Goal: Task Accomplishment & Management: Use online tool/utility

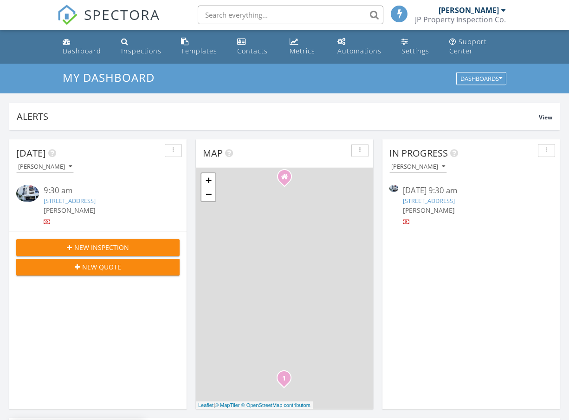
scroll to position [845, 570]
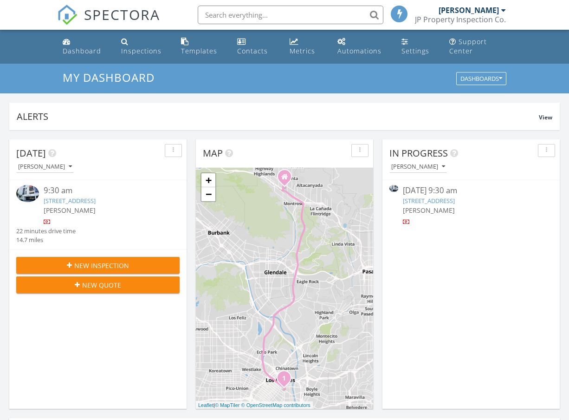
click at [252, 18] on input "text" at bounding box center [291, 15] width 186 height 19
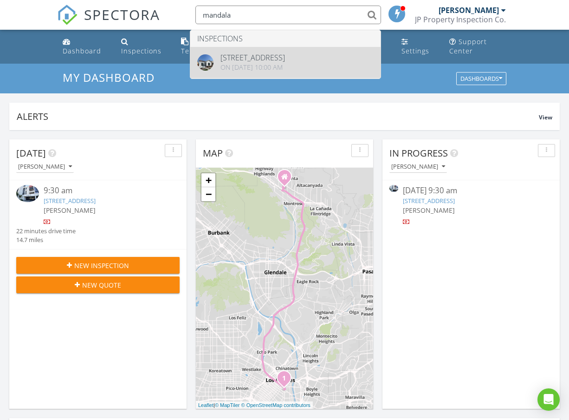
type input "mandala"
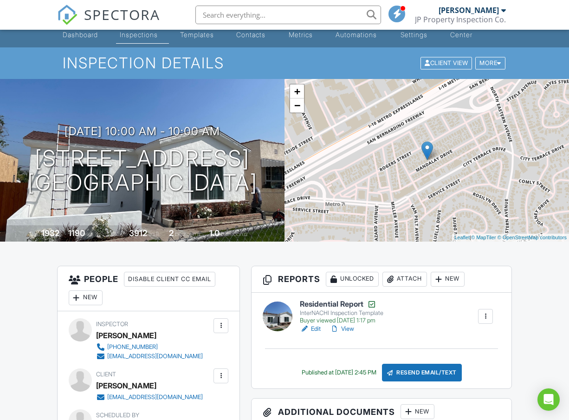
scroll to position [17, 0]
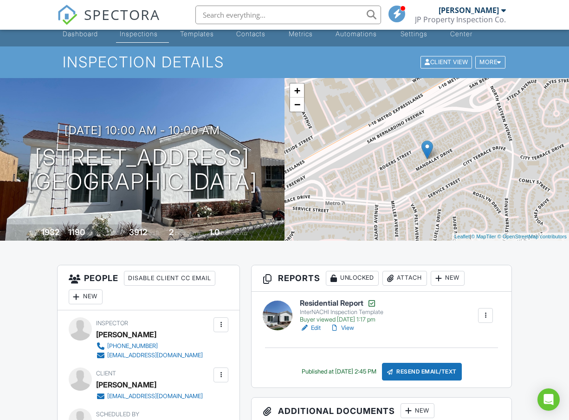
click at [348, 326] on link "View" at bounding box center [342, 327] width 24 height 9
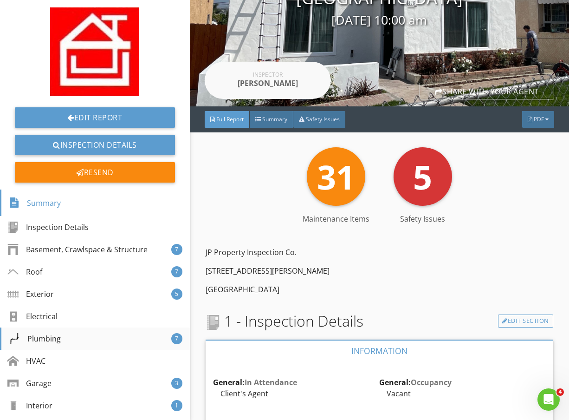
click at [67, 336] on div "Plumbing 7" at bounding box center [95, 338] width 190 height 22
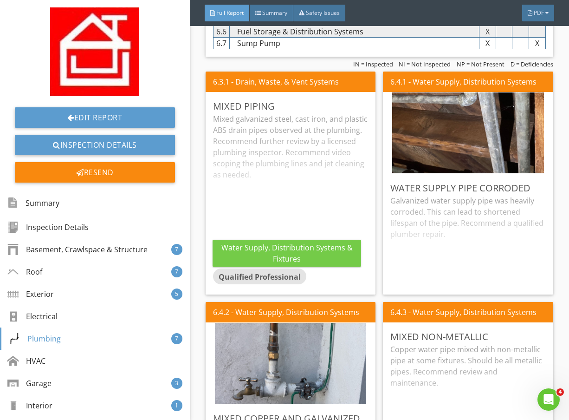
scroll to position [4261, 0]
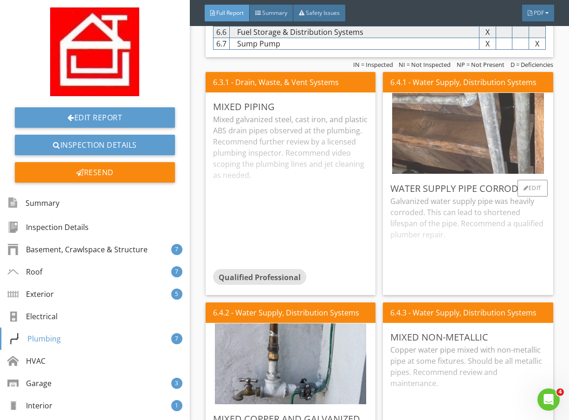
click at [446, 150] on img at bounding box center [467, 133] width 151 height 202
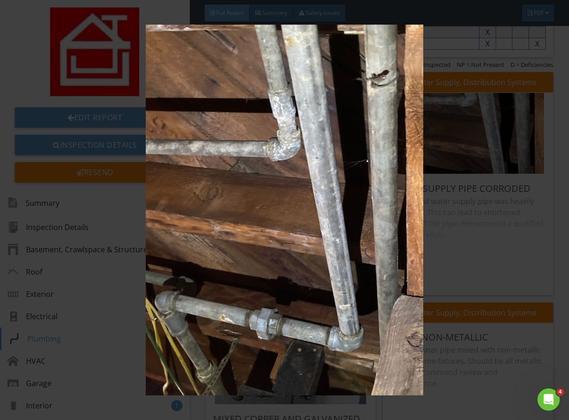
click at [446, 150] on img at bounding box center [284, 210] width 512 height 370
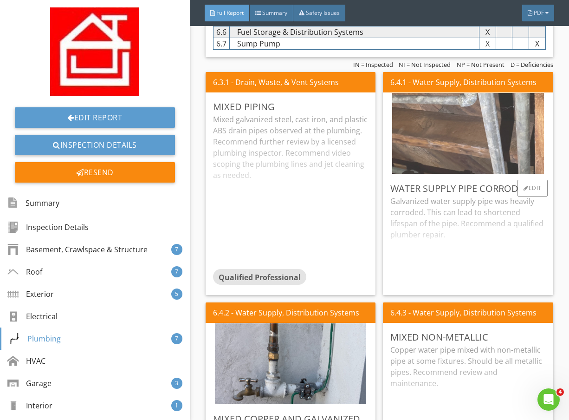
click at [441, 151] on img at bounding box center [467, 133] width 151 height 202
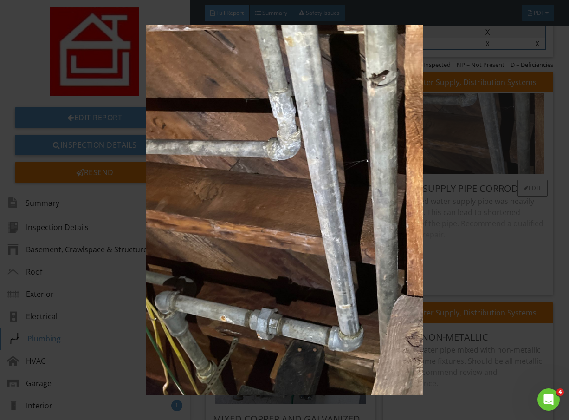
click at [441, 151] on img at bounding box center [284, 210] width 512 height 370
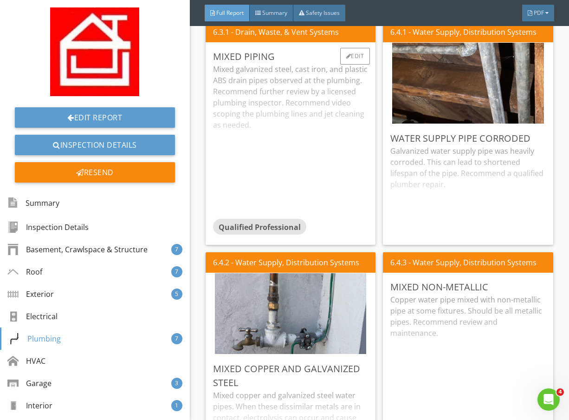
scroll to position [4330, 0]
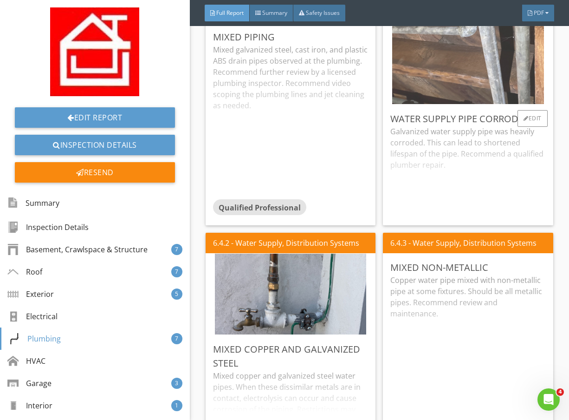
click at [444, 65] on img at bounding box center [467, 64] width 151 height 202
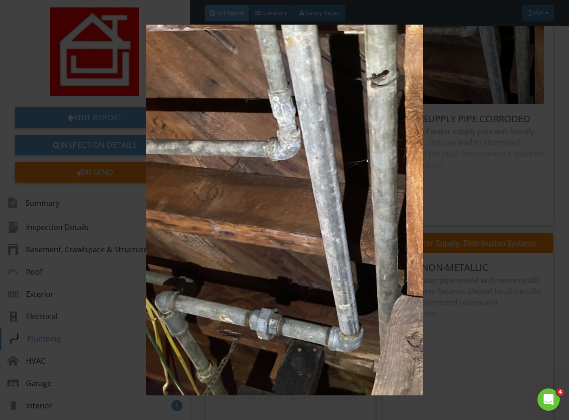
click at [488, 110] on img at bounding box center [284, 210] width 512 height 370
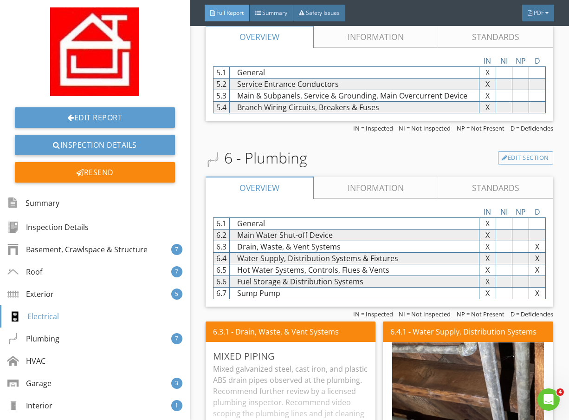
scroll to position [4012, 0]
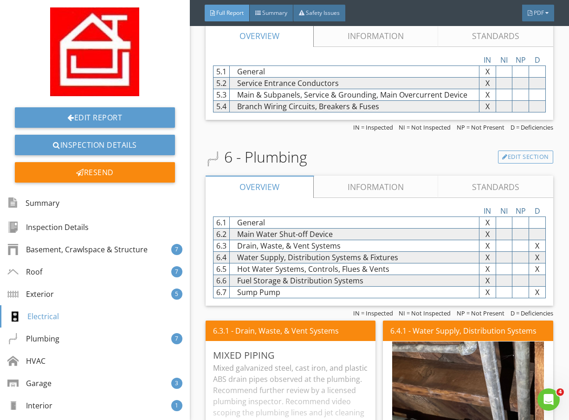
click at [376, 188] on link "Information" at bounding box center [376, 186] width 124 height 22
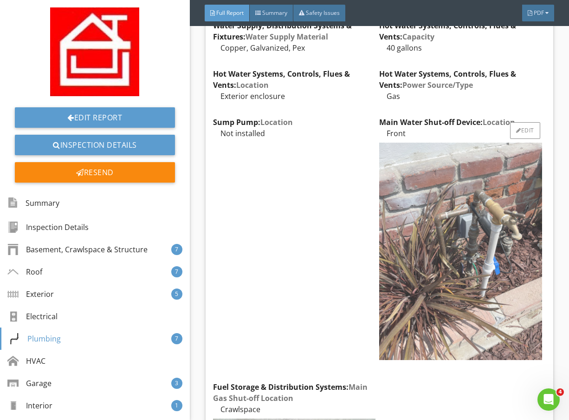
scroll to position [4280, 0]
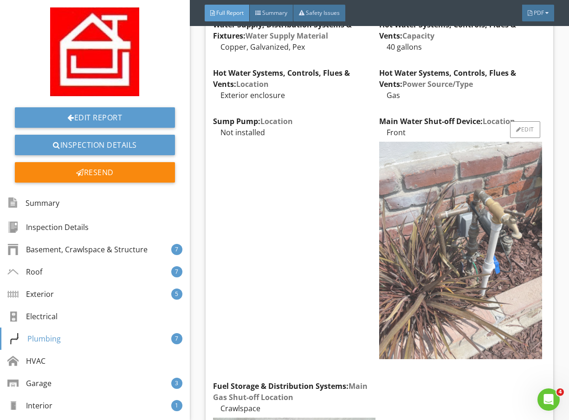
click at [421, 192] on img at bounding box center [460, 250] width 163 height 217
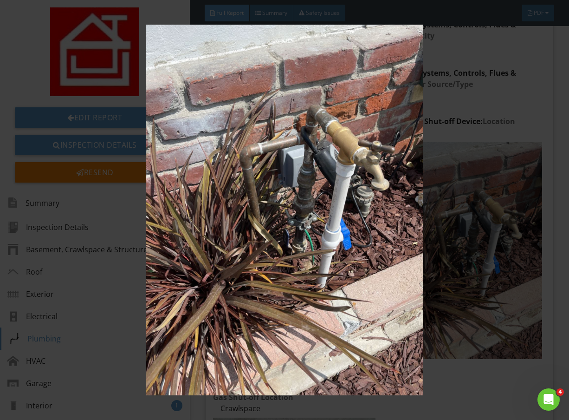
click at [382, 191] on img at bounding box center [284, 210] width 512 height 370
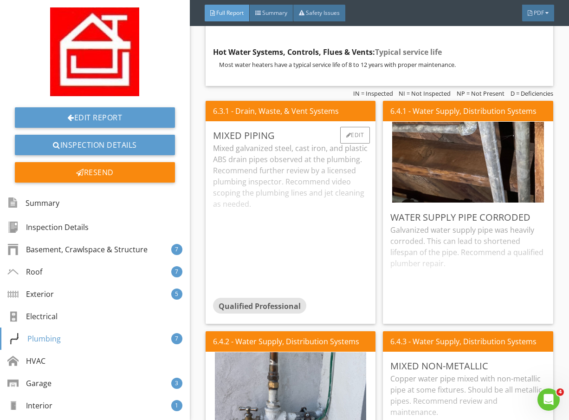
scroll to position [5189, 0]
